Goal: Task Accomplishment & Management: Use online tool/utility

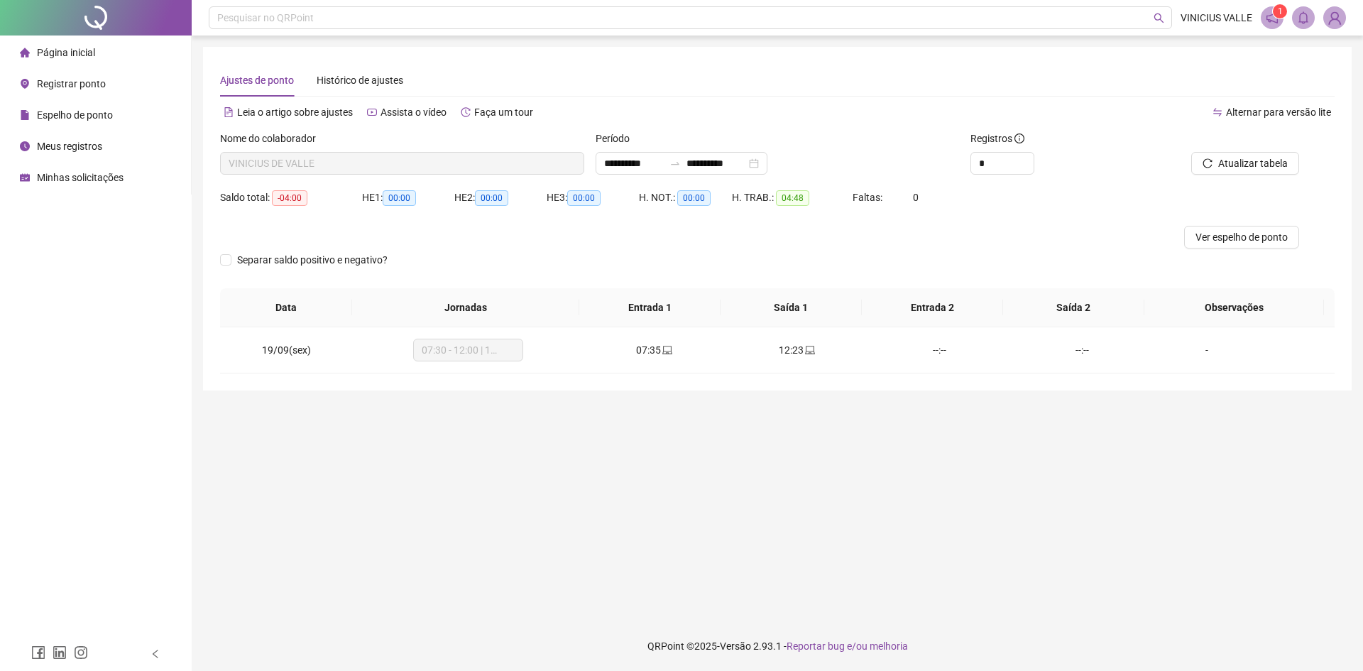
drag, startPoint x: 560, startPoint y: 540, endPoint x: 768, endPoint y: 386, distance: 259.9
click at [564, 542] on main "**********" at bounding box center [777, 328] width 1149 height 563
click at [77, 82] on span "Registrar ponto" at bounding box center [71, 83] width 69 height 11
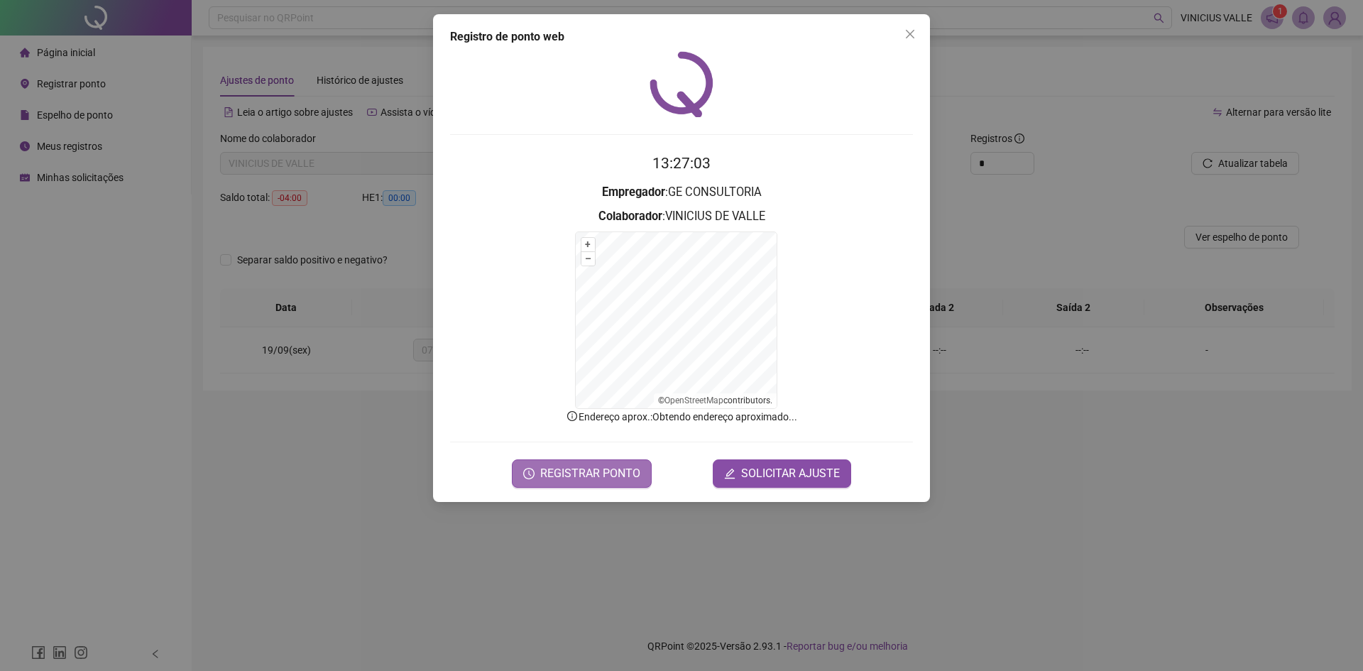
click at [564, 480] on span "REGISTRAR PONTO" at bounding box center [590, 473] width 100 height 17
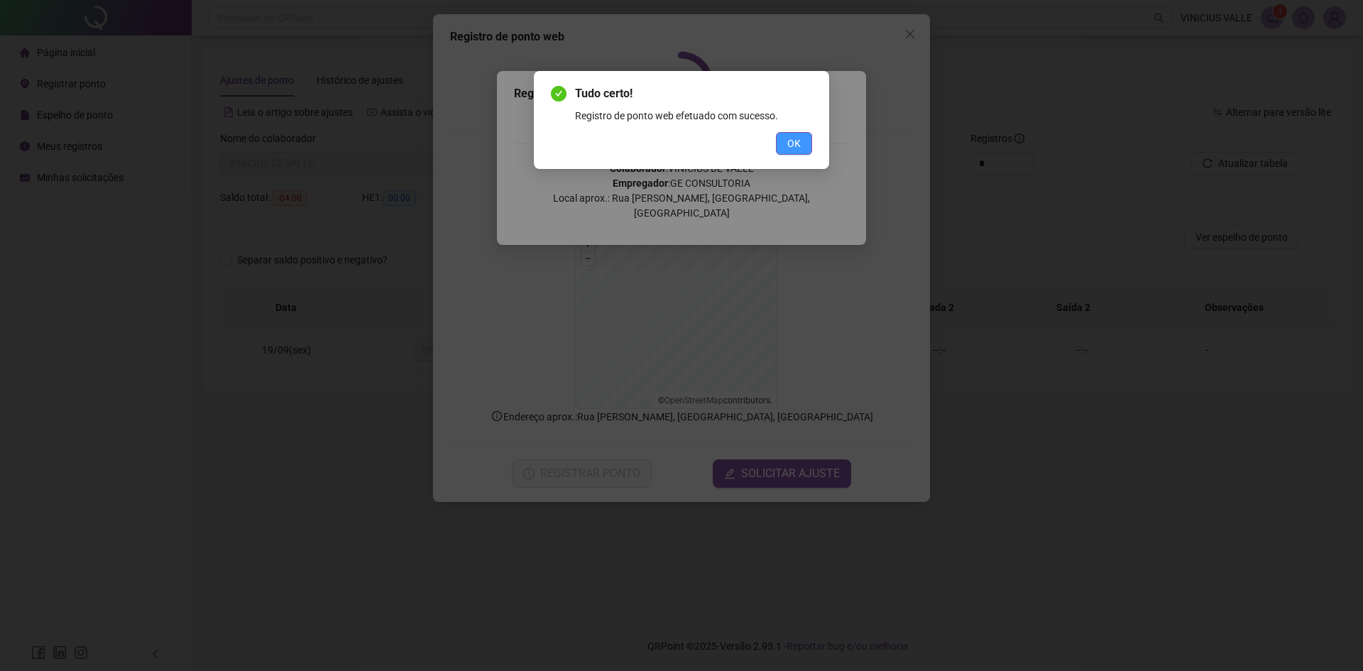
click at [787, 138] on span "OK" at bounding box center [793, 144] width 13 height 16
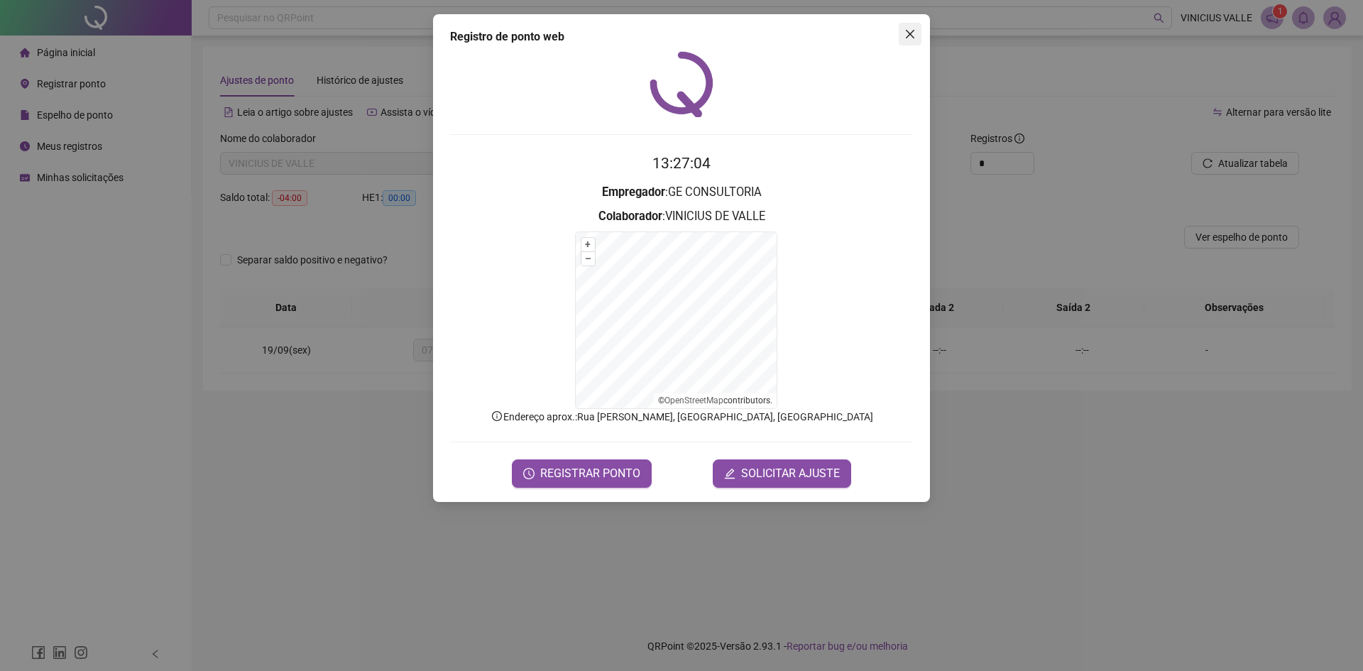
click at [913, 28] on icon "close" at bounding box center [910, 33] width 11 height 11
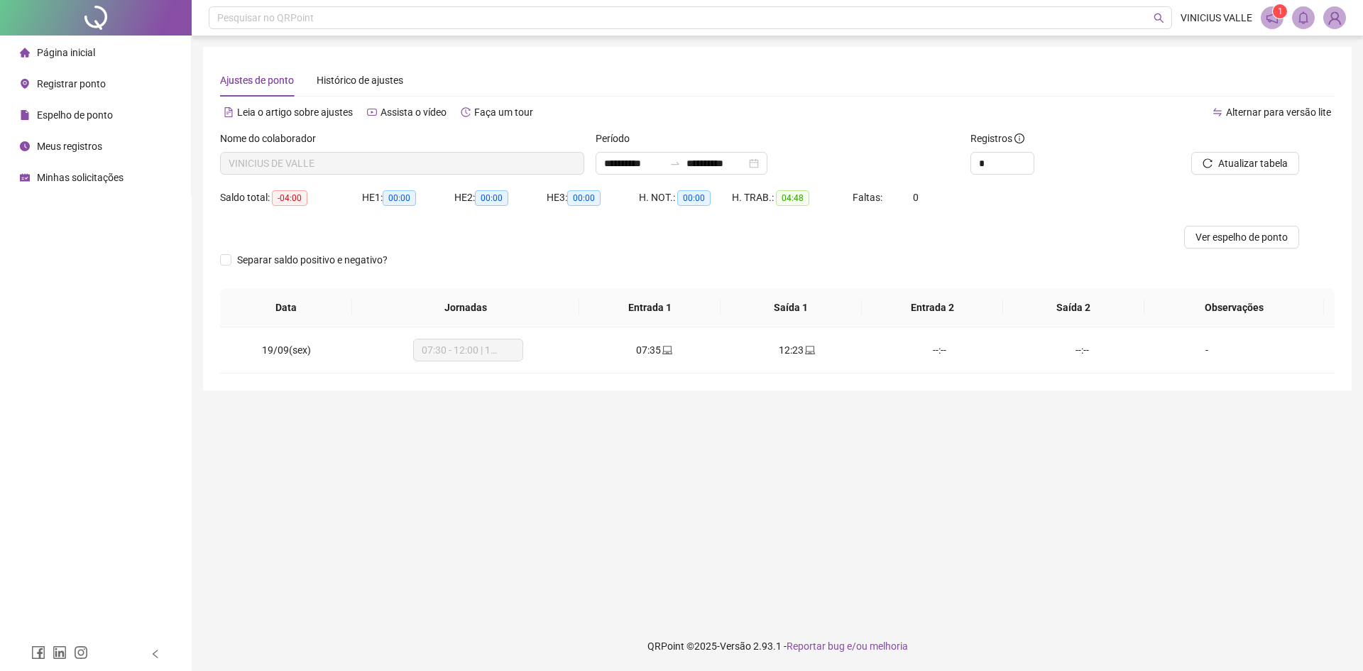
click at [1224, 149] on div at bounding box center [1229, 141] width 141 height 21
click at [1229, 160] on span "Atualizar tabela" at bounding box center [1253, 164] width 70 height 16
